Goal: Find specific page/section: Find specific page/section

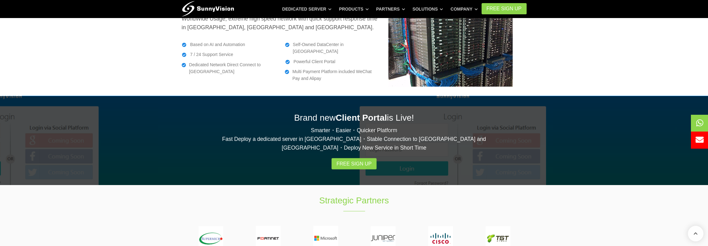
scroll to position [1186, 0]
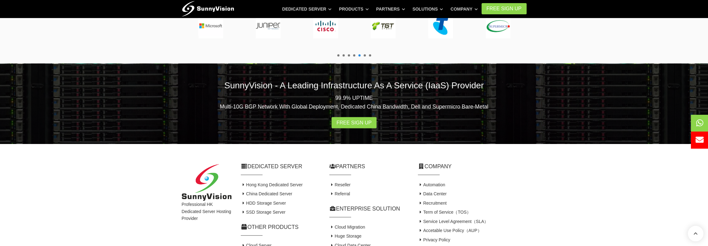
click at [442, 245] on link "Contact Us" at bounding box center [431, 248] width 27 height 5
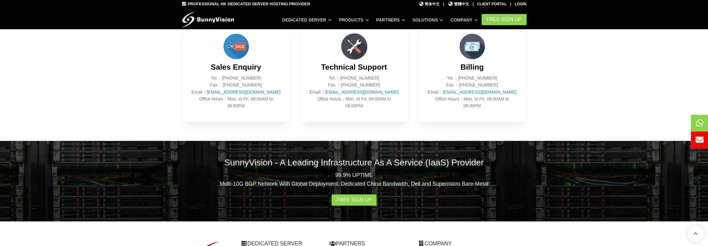
scroll to position [437, 0]
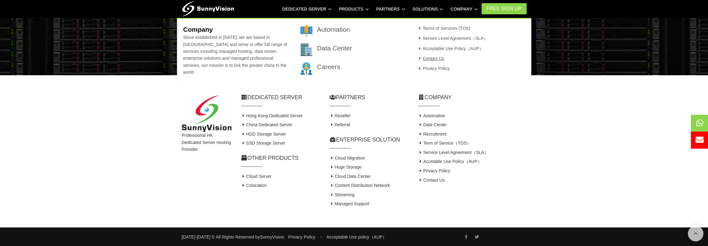
click at [429, 59] on link "Contact Us" at bounding box center [430, 58] width 27 height 5
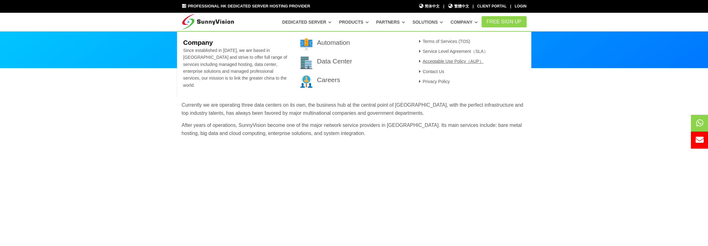
click at [457, 61] on link "Acceptable Use Policy（AUP）" at bounding box center [450, 61] width 66 height 5
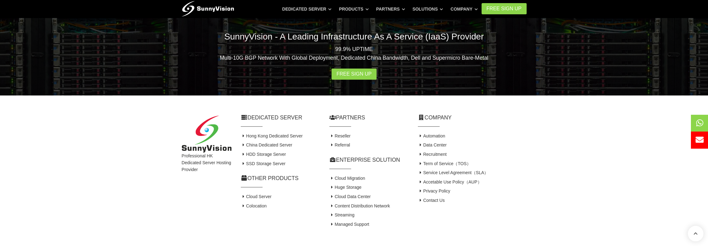
scroll to position [660, 0]
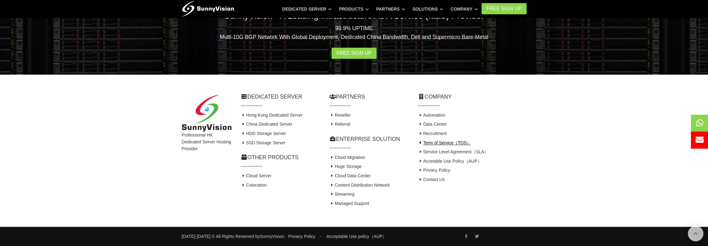
click at [432, 143] on link "Term of Service（TOS）" at bounding box center [444, 142] width 53 height 5
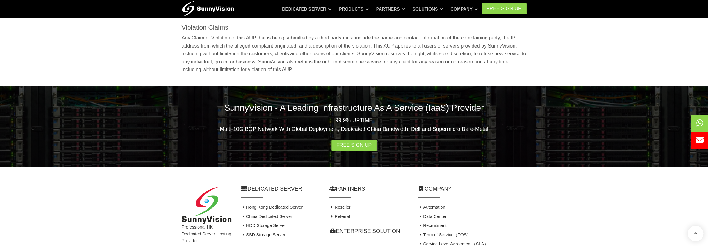
scroll to position [2498, 0]
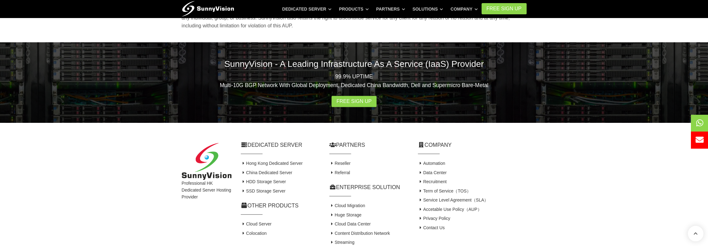
scroll to position [2498, 0]
